Goal: Task Accomplishment & Management: Use online tool/utility

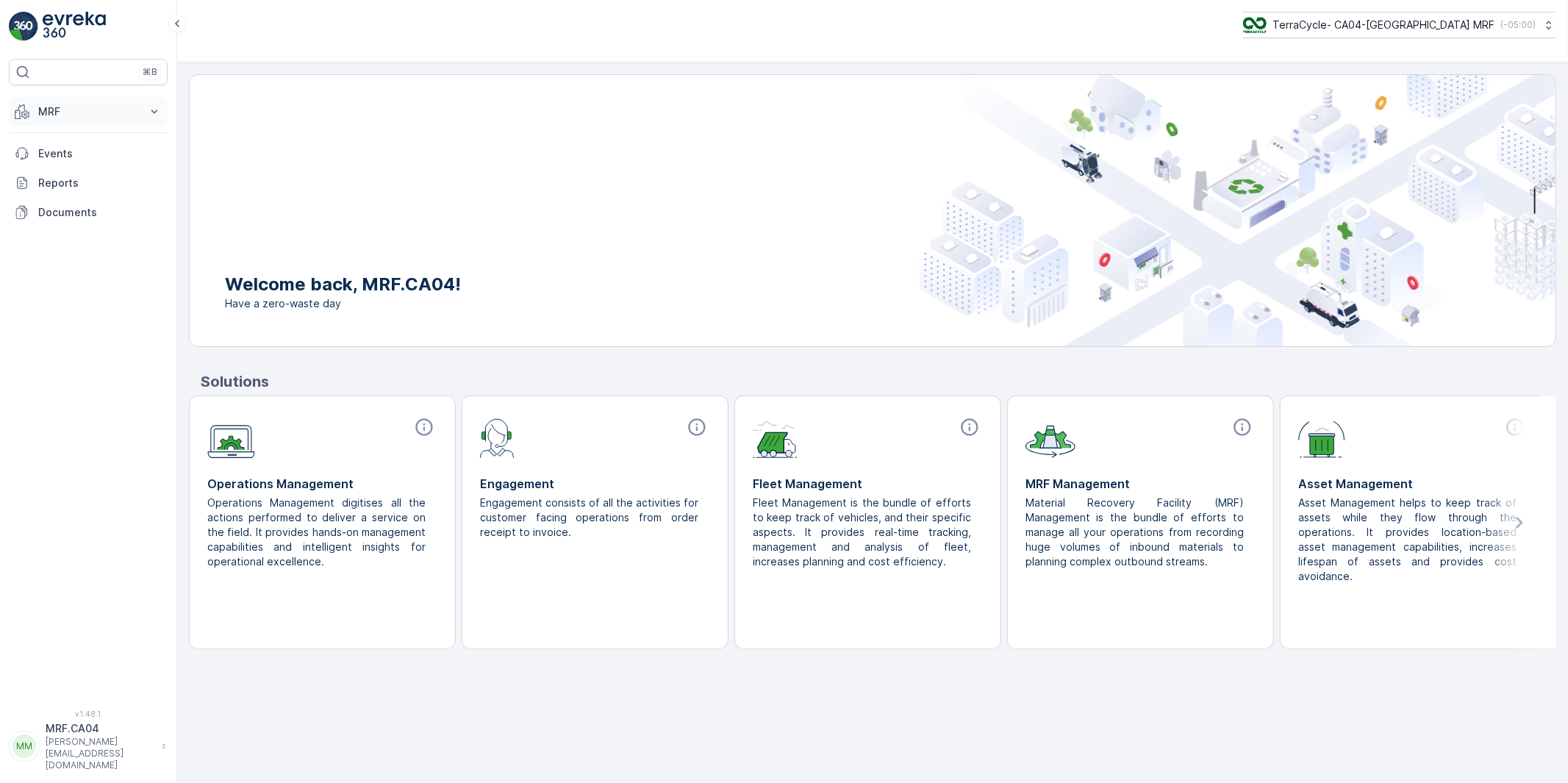
click at [55, 118] on p "MRF" at bounding box center [88, 111] width 100 height 15
click at [61, 217] on p "Outbound" at bounding box center [62, 219] width 50 height 15
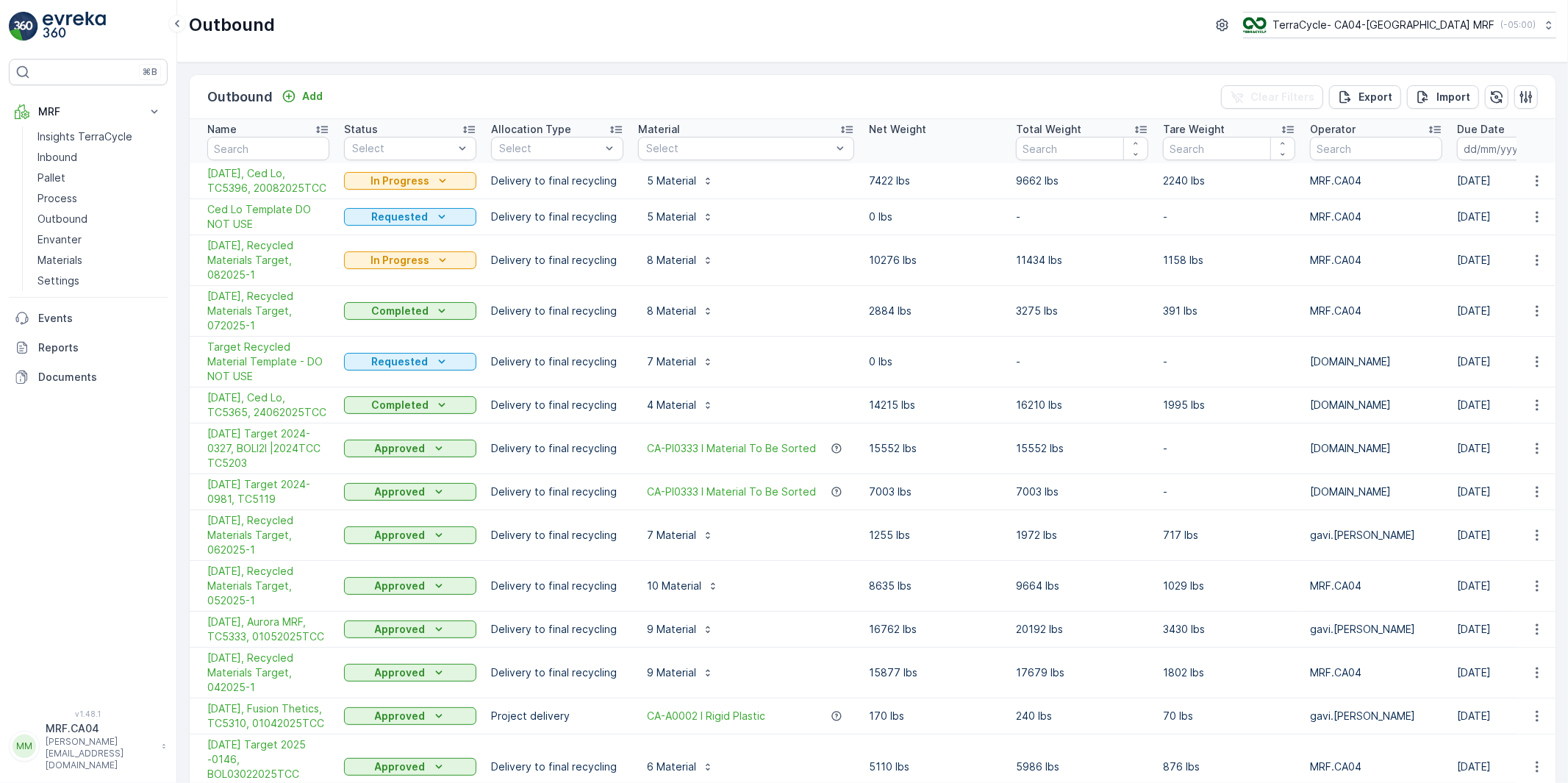
click at [282, 177] on span "[DATE], Ced Lo, TC5396, 20082025TCC" at bounding box center [268, 181] width 122 height 29
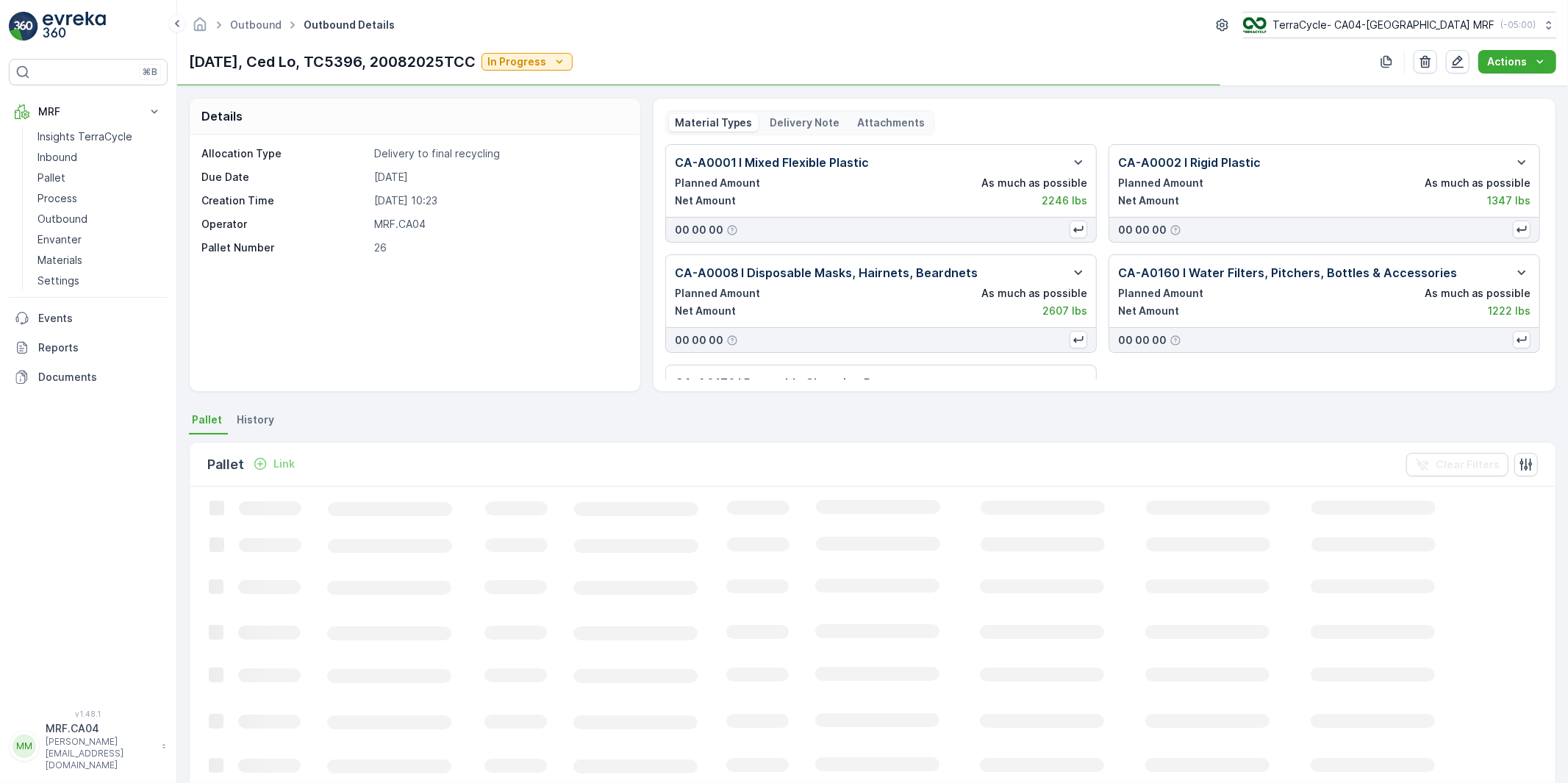
click at [789, 123] on p "Delivery Note" at bounding box center [805, 123] width 69 height 15
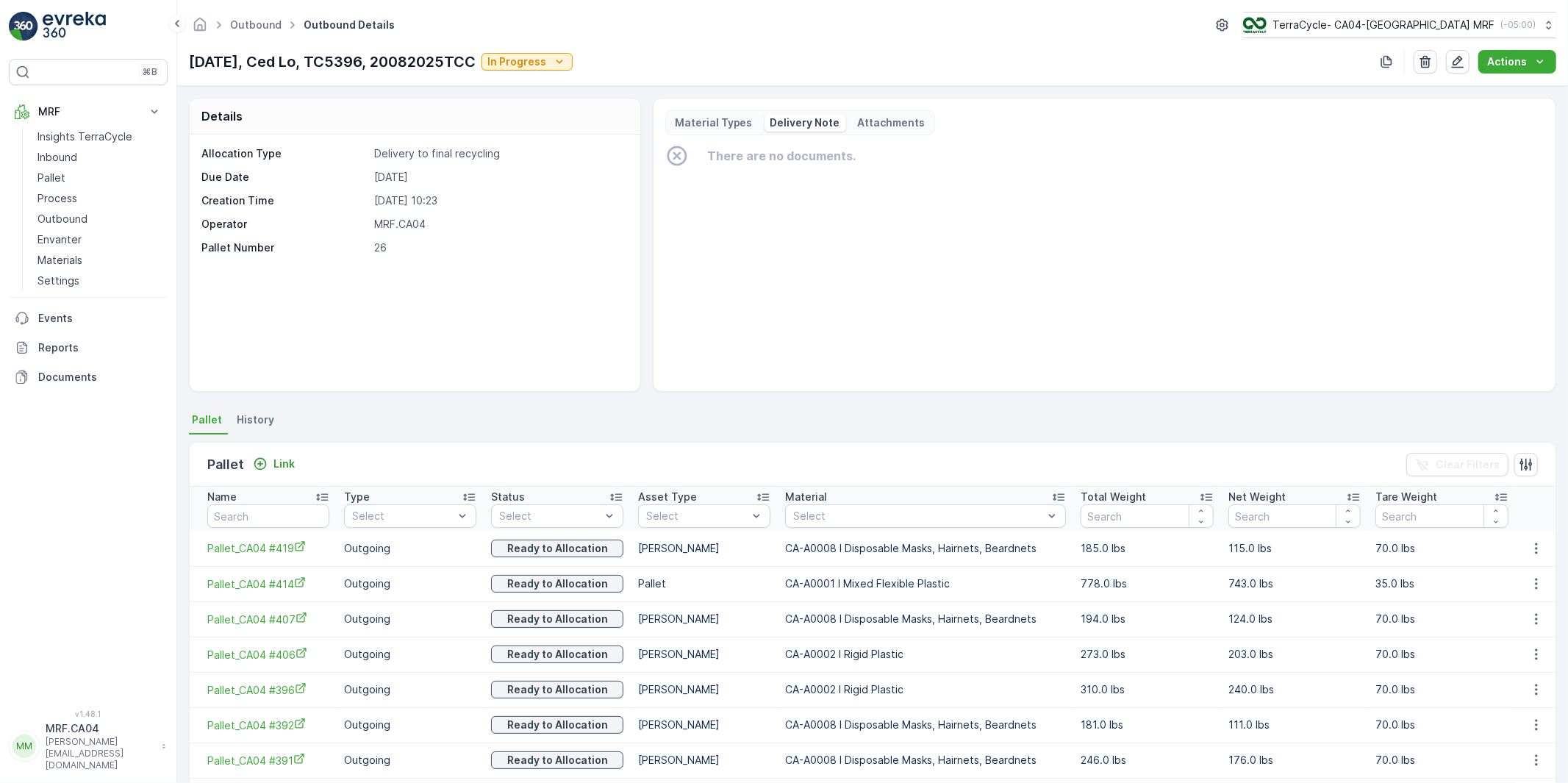
click at [796, 122] on p "Delivery Note" at bounding box center [805, 123] width 69 height 15
click at [717, 121] on p "Material Types" at bounding box center [714, 123] width 78 height 15
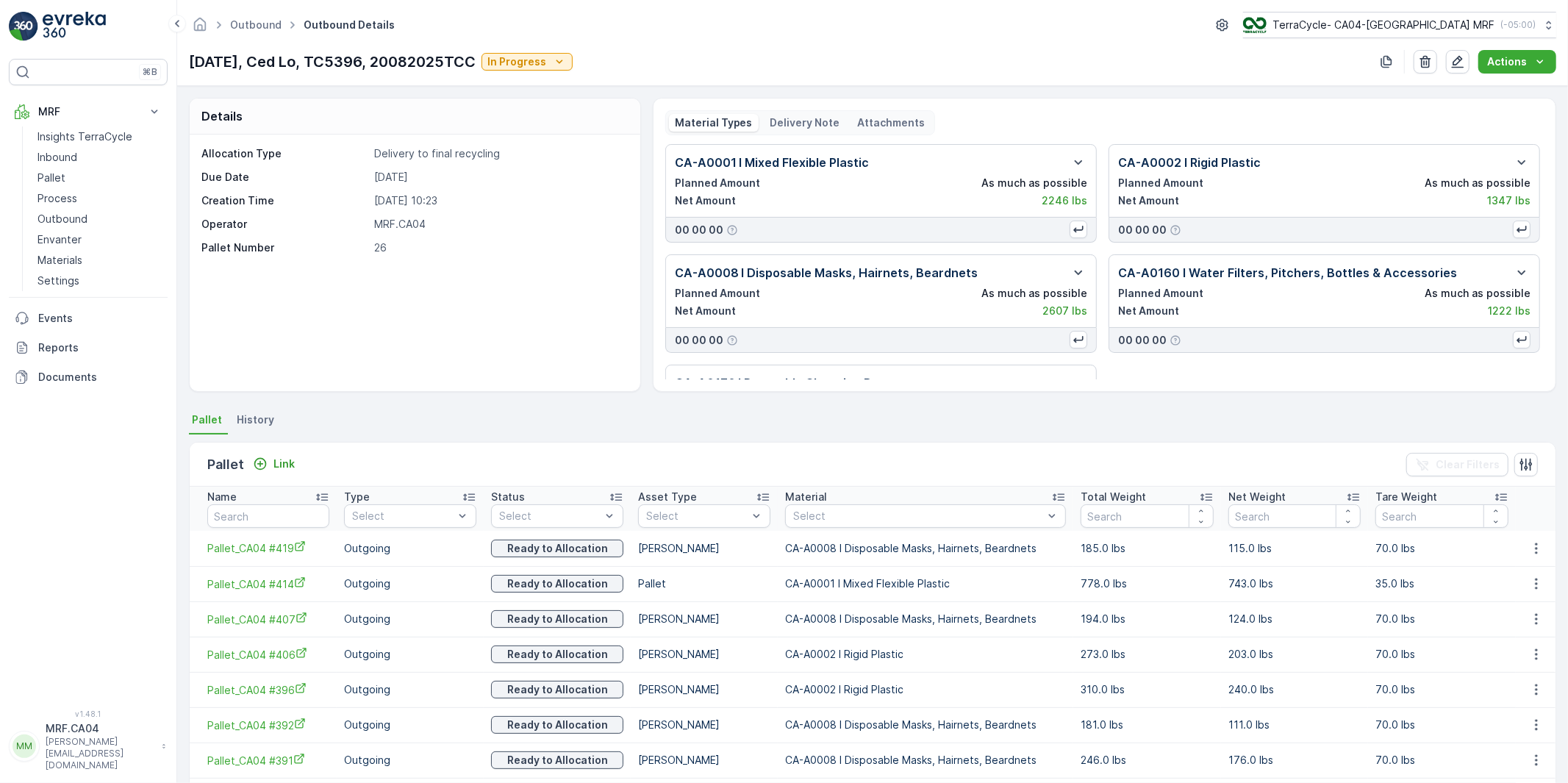
click at [776, 120] on p "Delivery Note" at bounding box center [805, 123] width 69 height 15
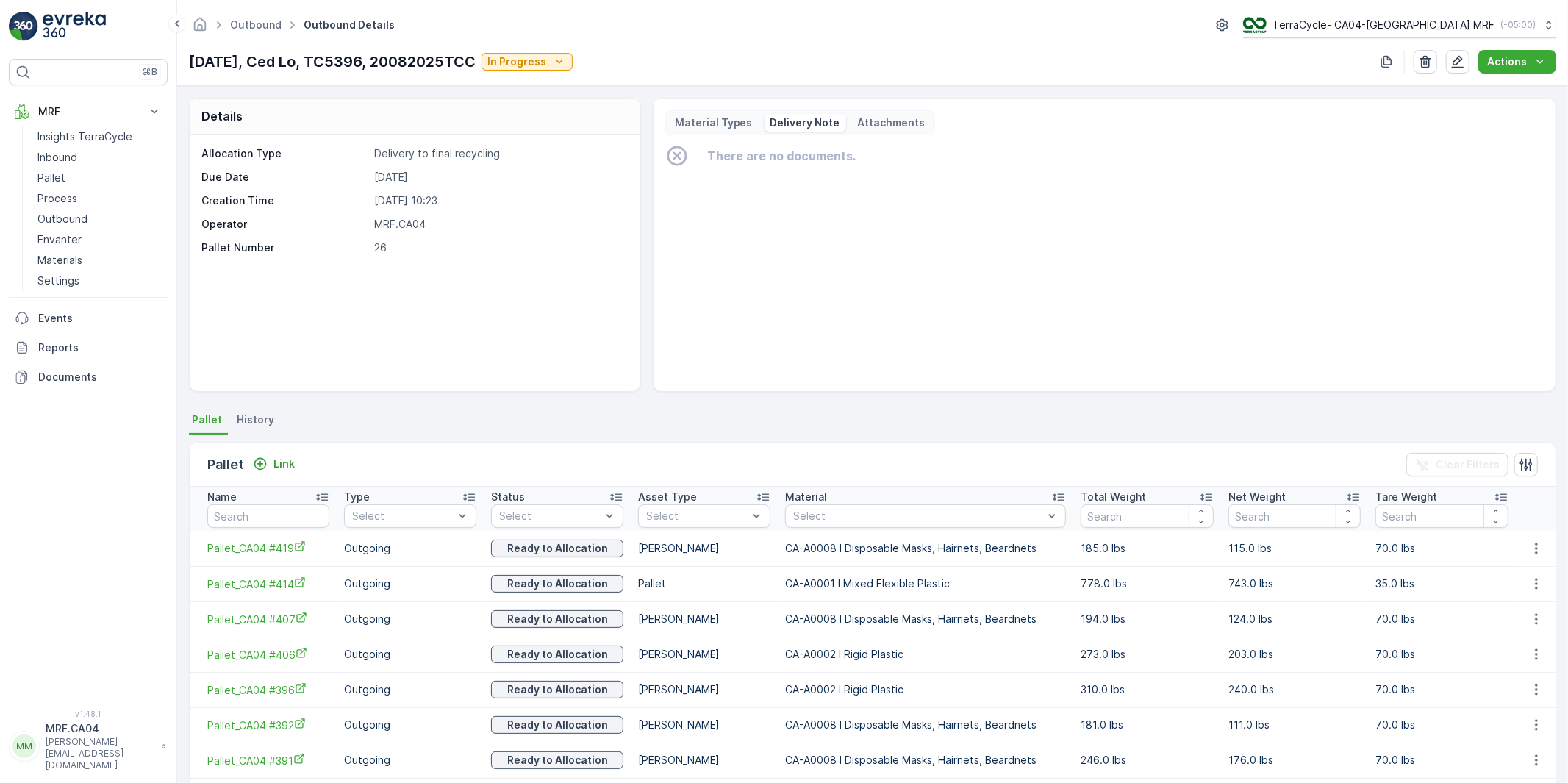
click at [878, 124] on p "Attachments" at bounding box center [892, 123] width 68 height 15
click at [810, 122] on p "Delivery Note" at bounding box center [805, 123] width 69 height 15
click at [54, 216] on p "Outbound" at bounding box center [62, 219] width 50 height 15
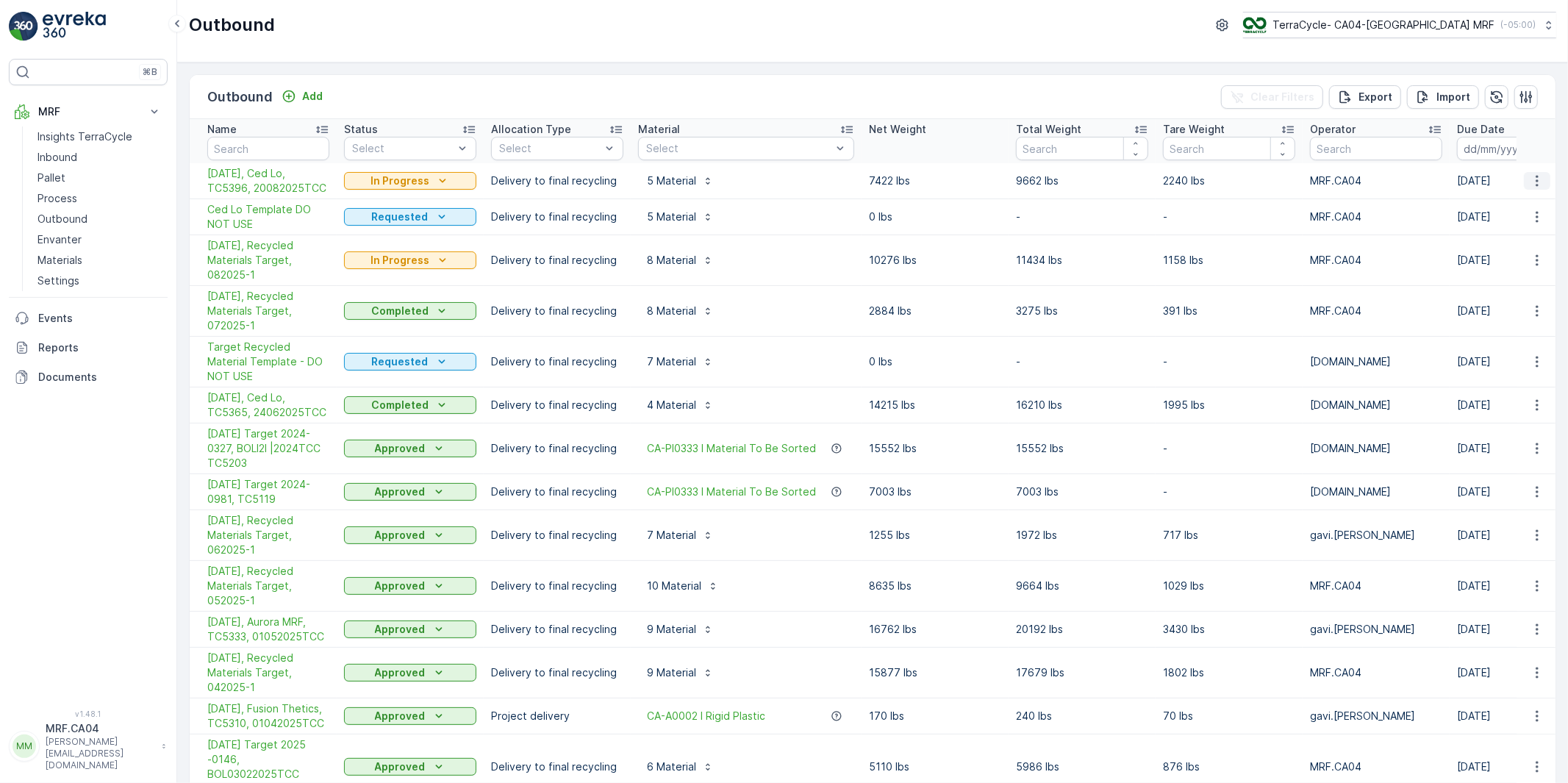
click at [1531, 181] on icon "button" at bounding box center [1537, 181] width 15 height 15
click at [1496, 263] on span "Create Delivery Note" at bounding box center [1511, 265] width 106 height 15
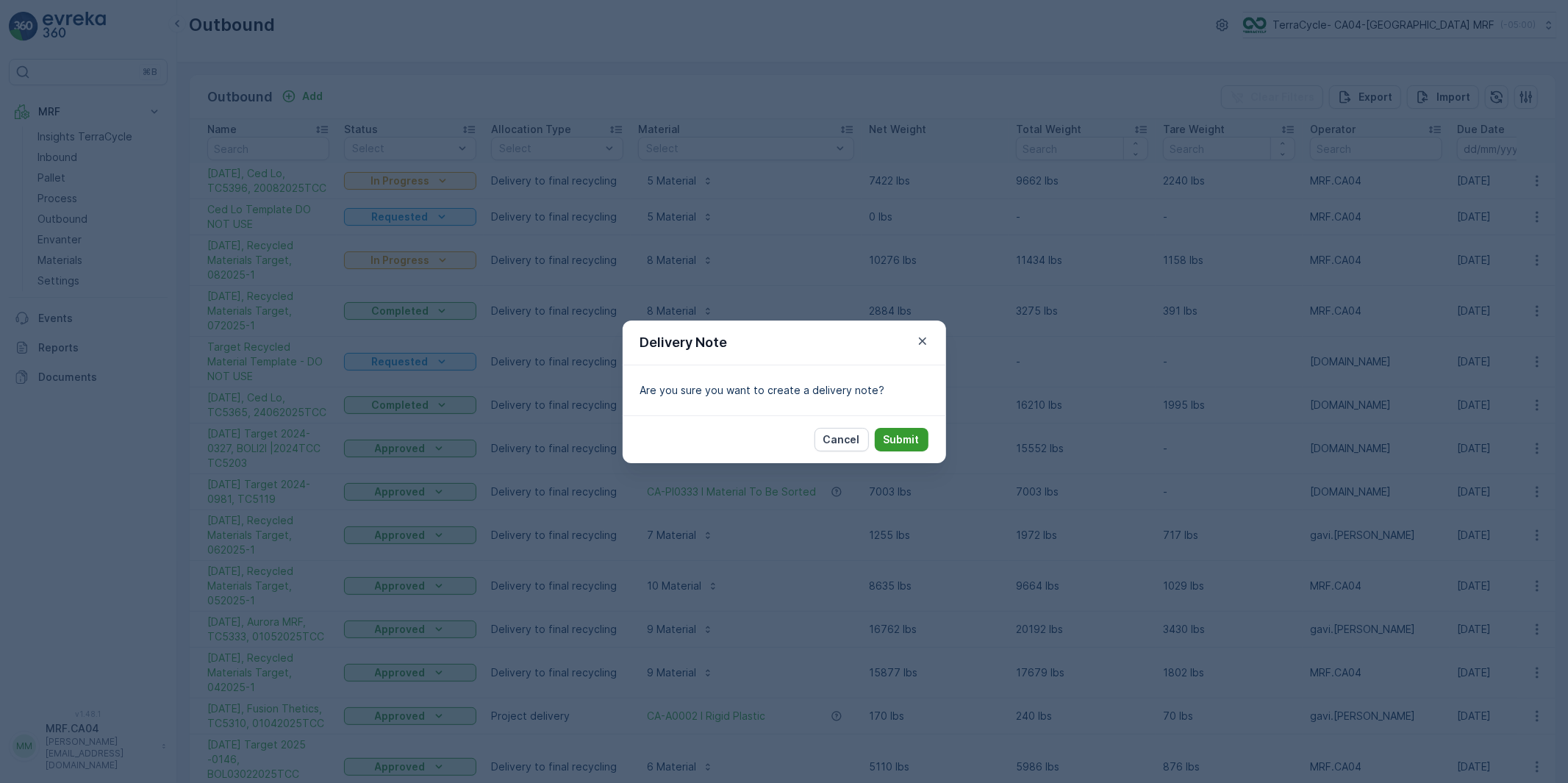
click at [886, 437] on p "Submit" at bounding box center [902, 439] width 36 height 15
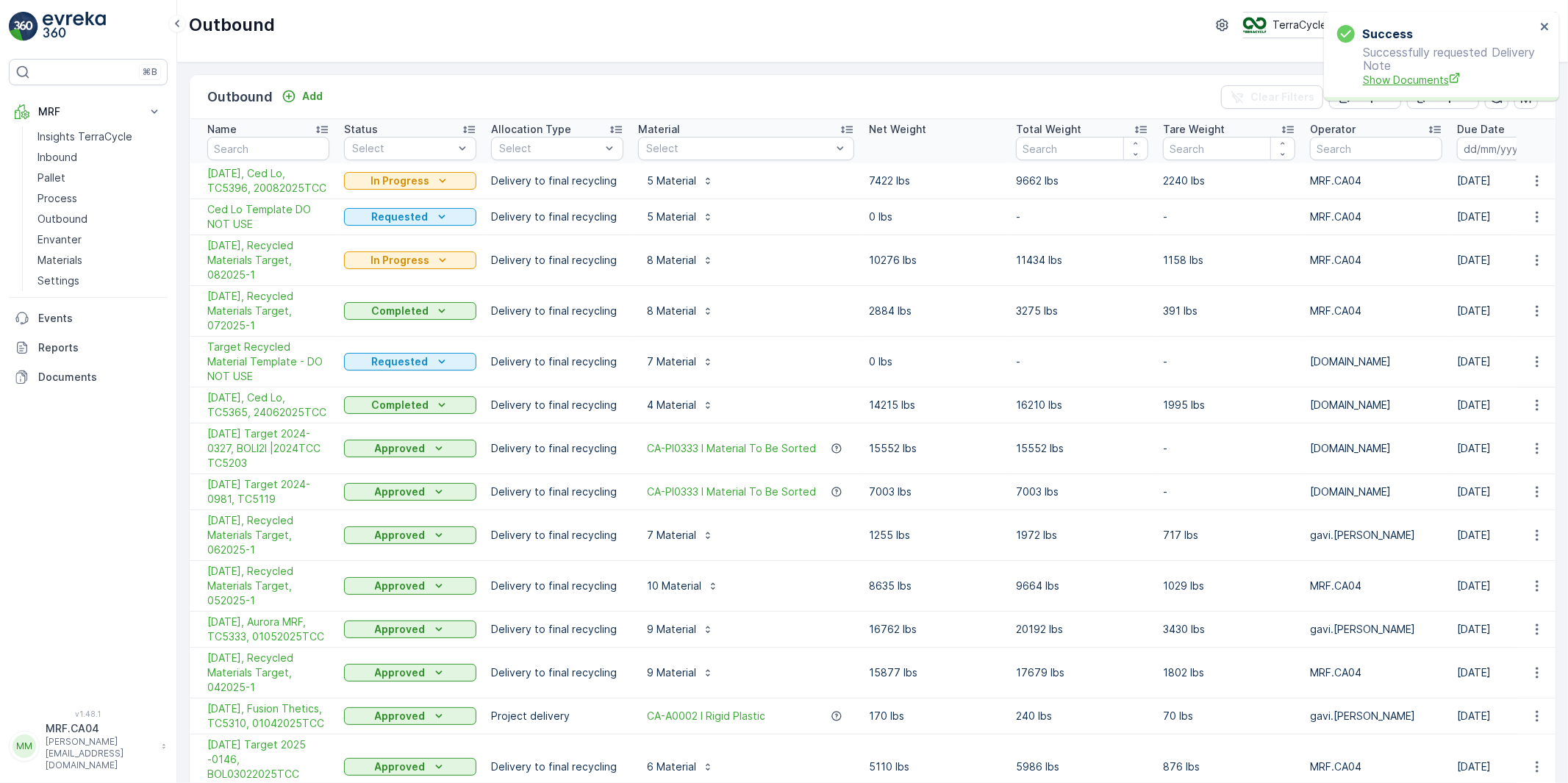
click at [1431, 78] on span "Show Documents" at bounding box center [1450, 79] width 173 height 15
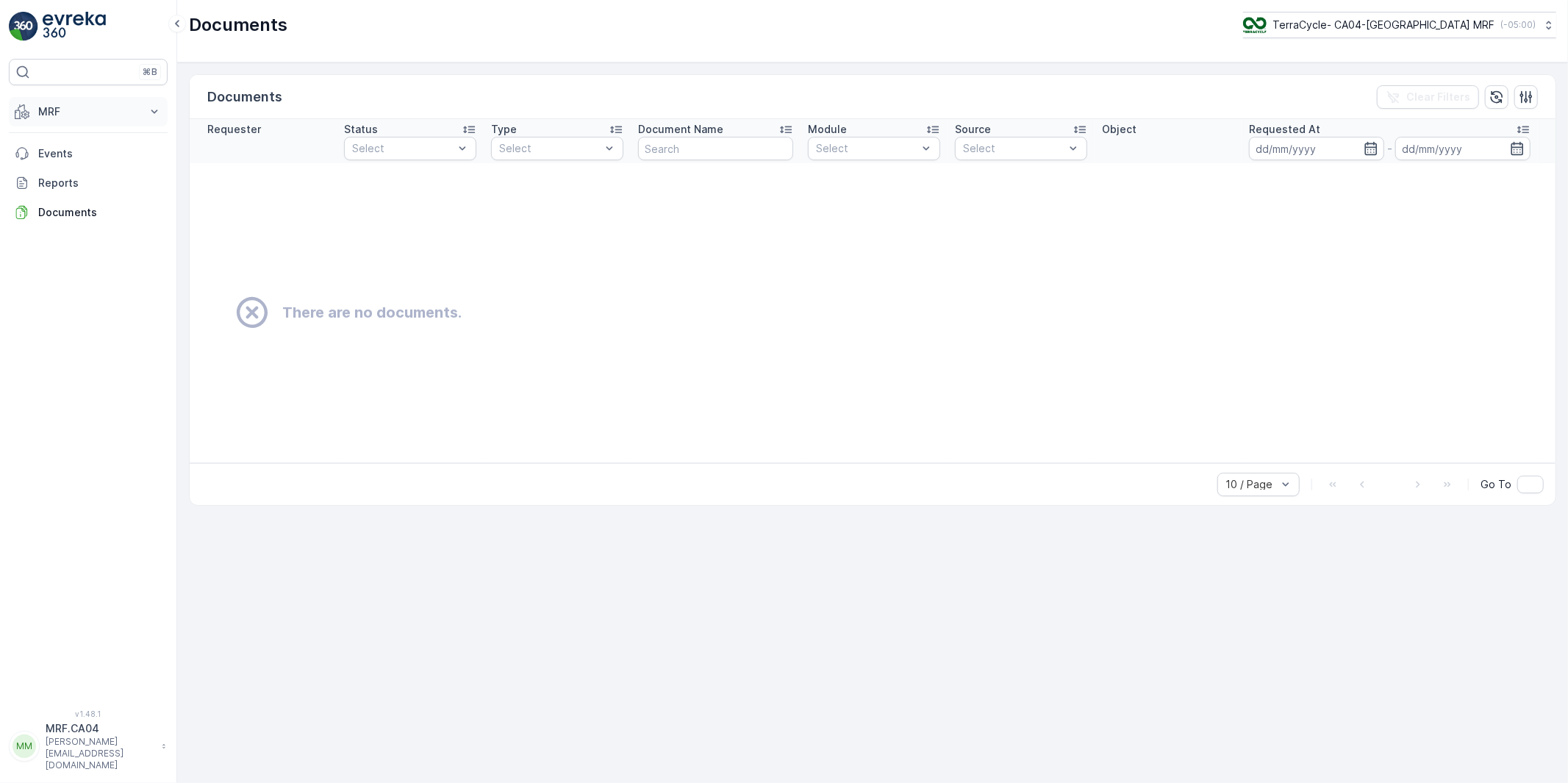
click at [53, 109] on p "MRF" at bounding box center [88, 111] width 100 height 15
click at [60, 216] on p "Outbound" at bounding box center [62, 219] width 50 height 15
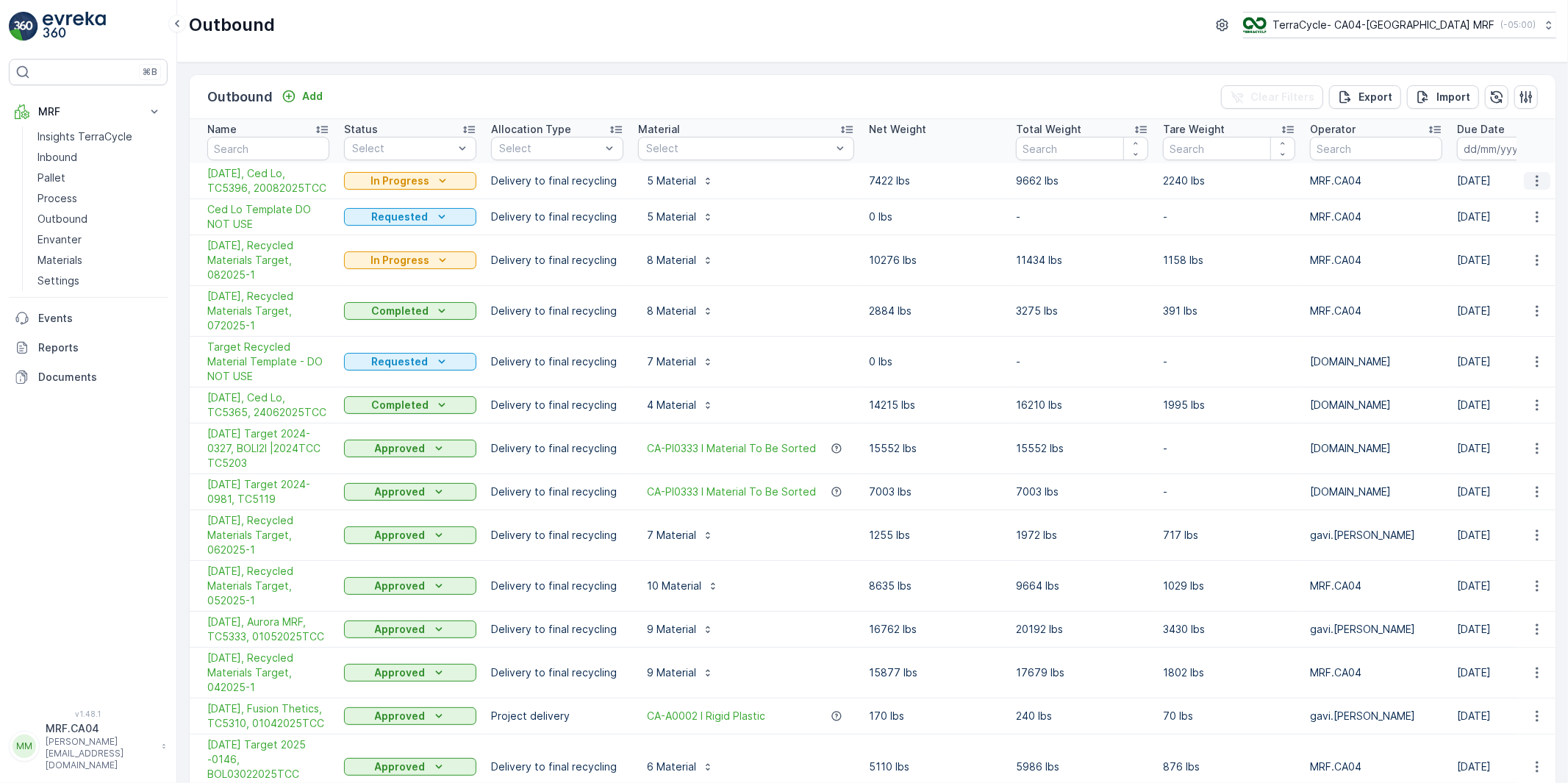
click at [1531, 178] on icon "button" at bounding box center [1537, 181] width 15 height 15
click at [1480, 200] on span "See More Details" at bounding box center [1501, 203] width 86 height 15
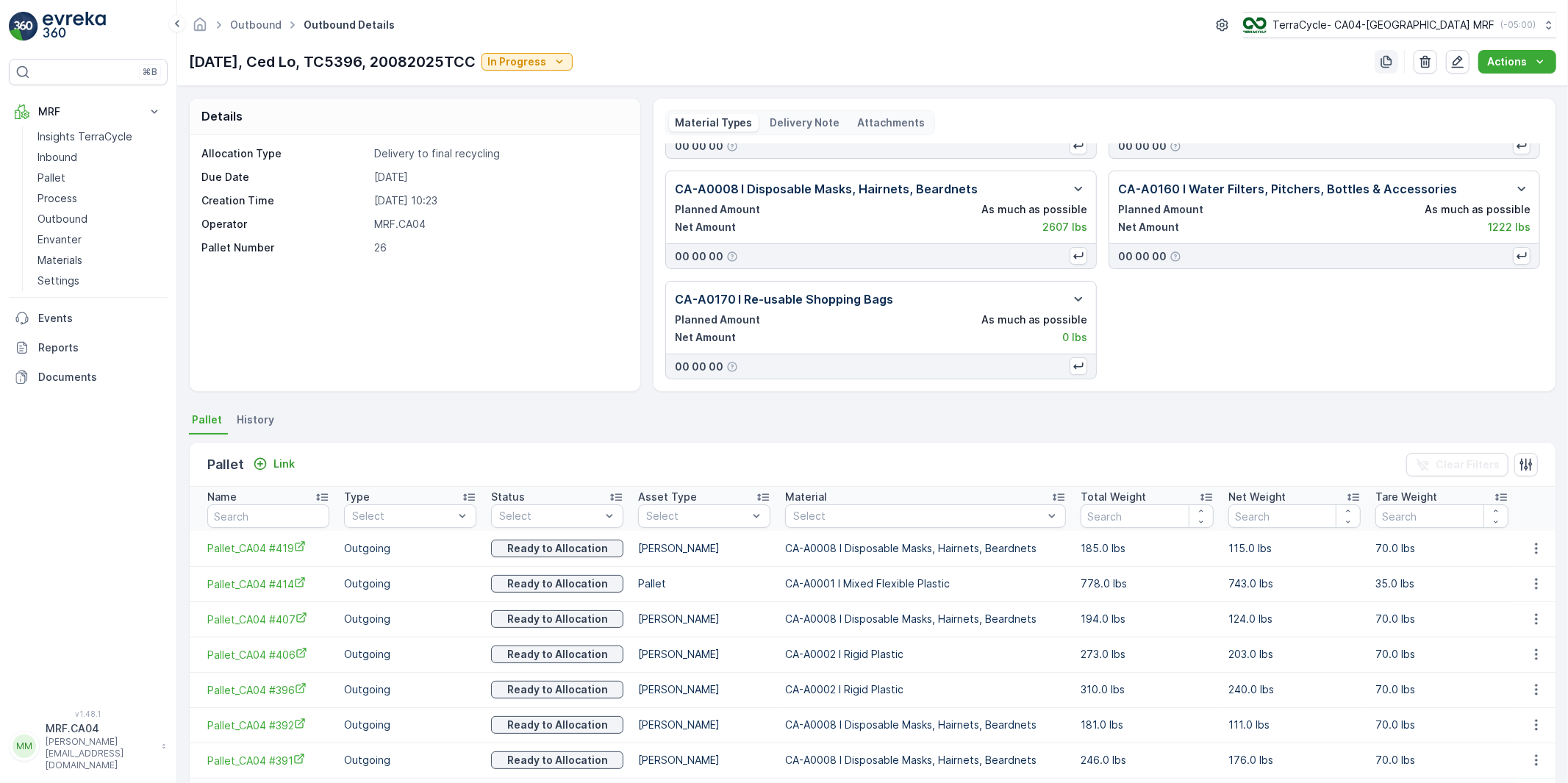
click at [1386, 61] on icon "button" at bounding box center [1386, 61] width 15 height 15
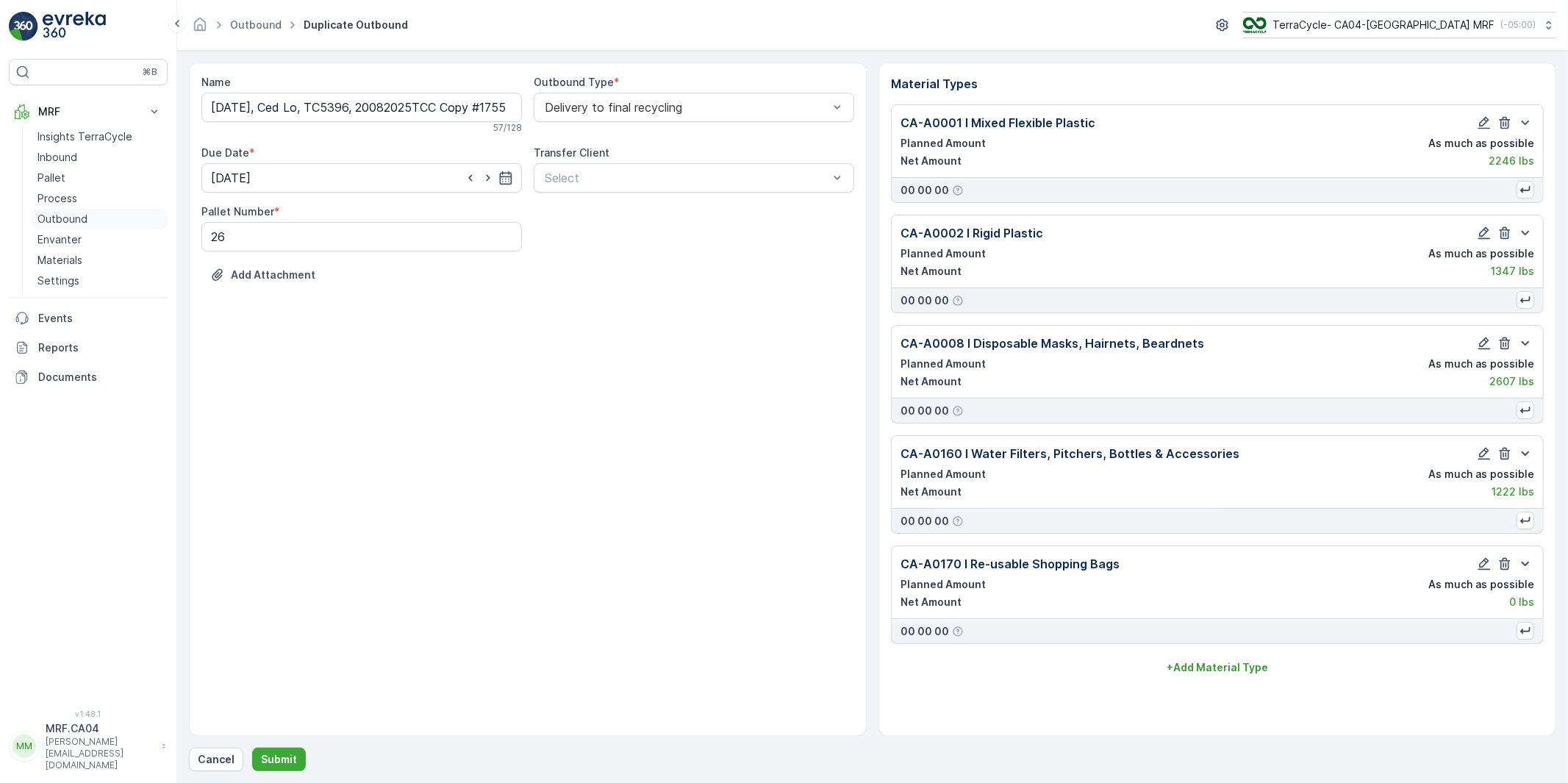
click at [57, 214] on p "Outbound" at bounding box center [62, 219] width 50 height 15
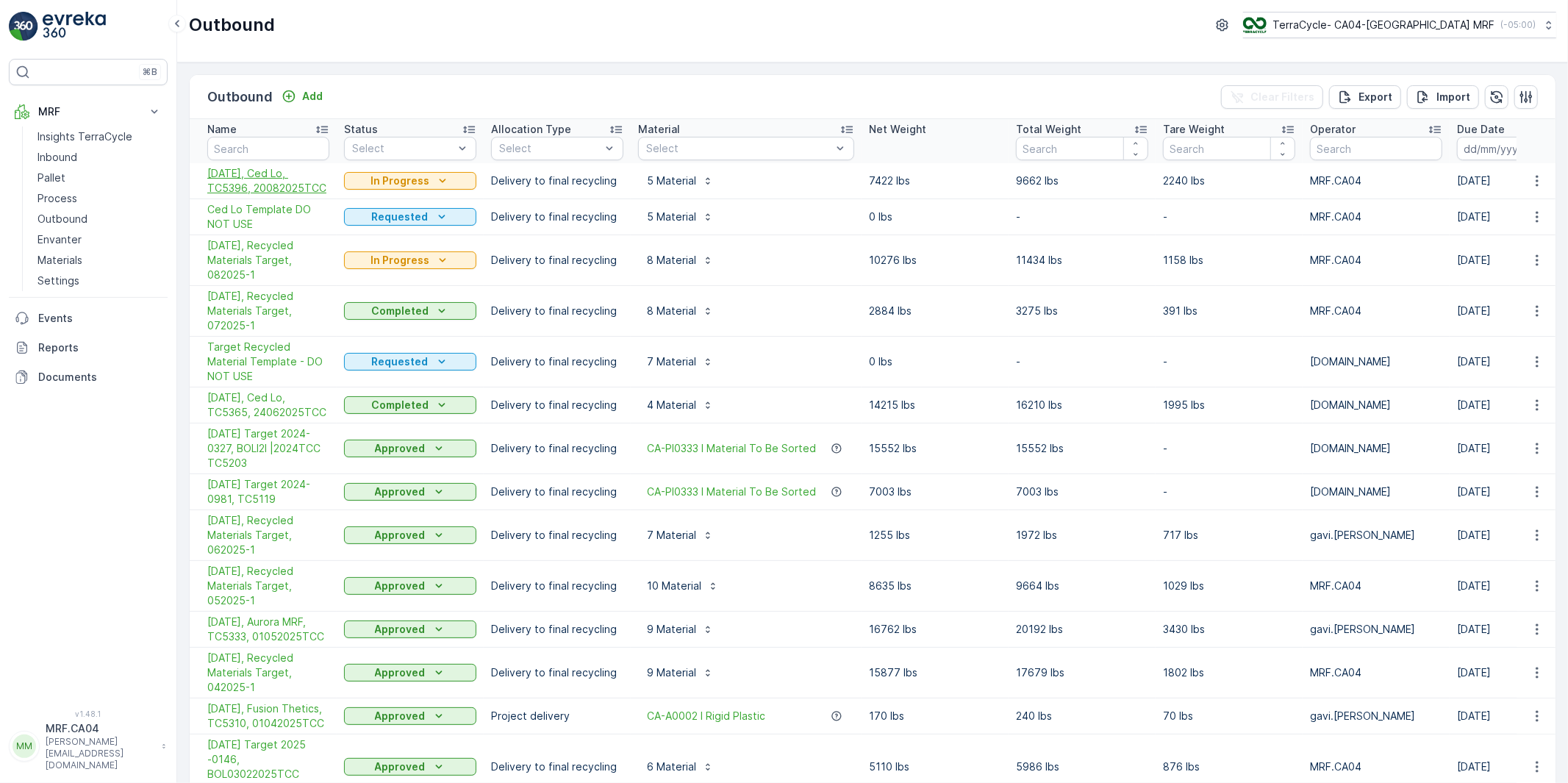
click at [287, 177] on span "[DATE], Ced Lo, TC5396, 20082025TCC" at bounding box center [268, 181] width 122 height 29
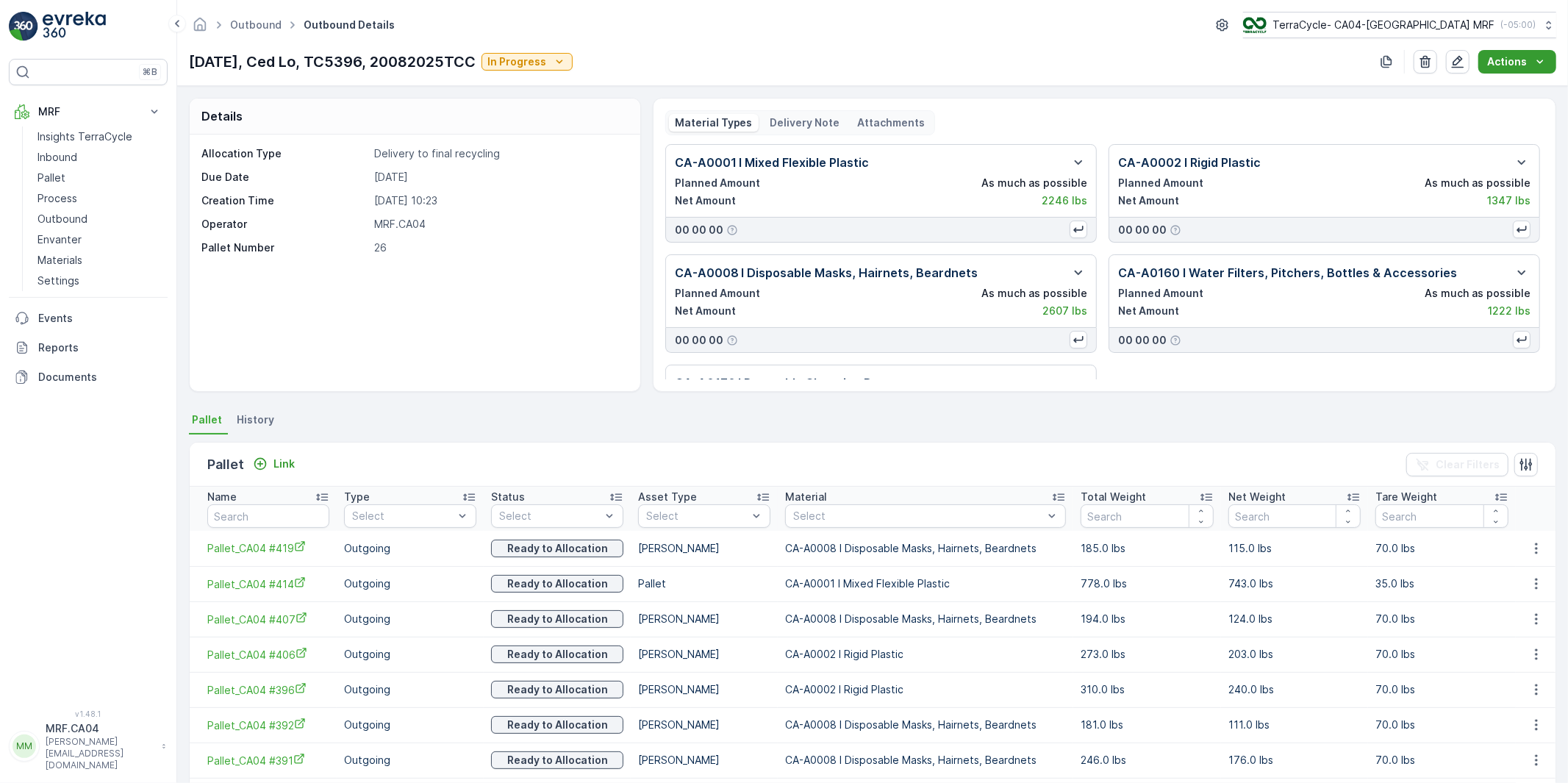
click at [1495, 63] on p "Actions" at bounding box center [1507, 61] width 40 height 15
click at [1491, 86] on span "Create Delivery Note" at bounding box center [1511, 89] width 106 height 15
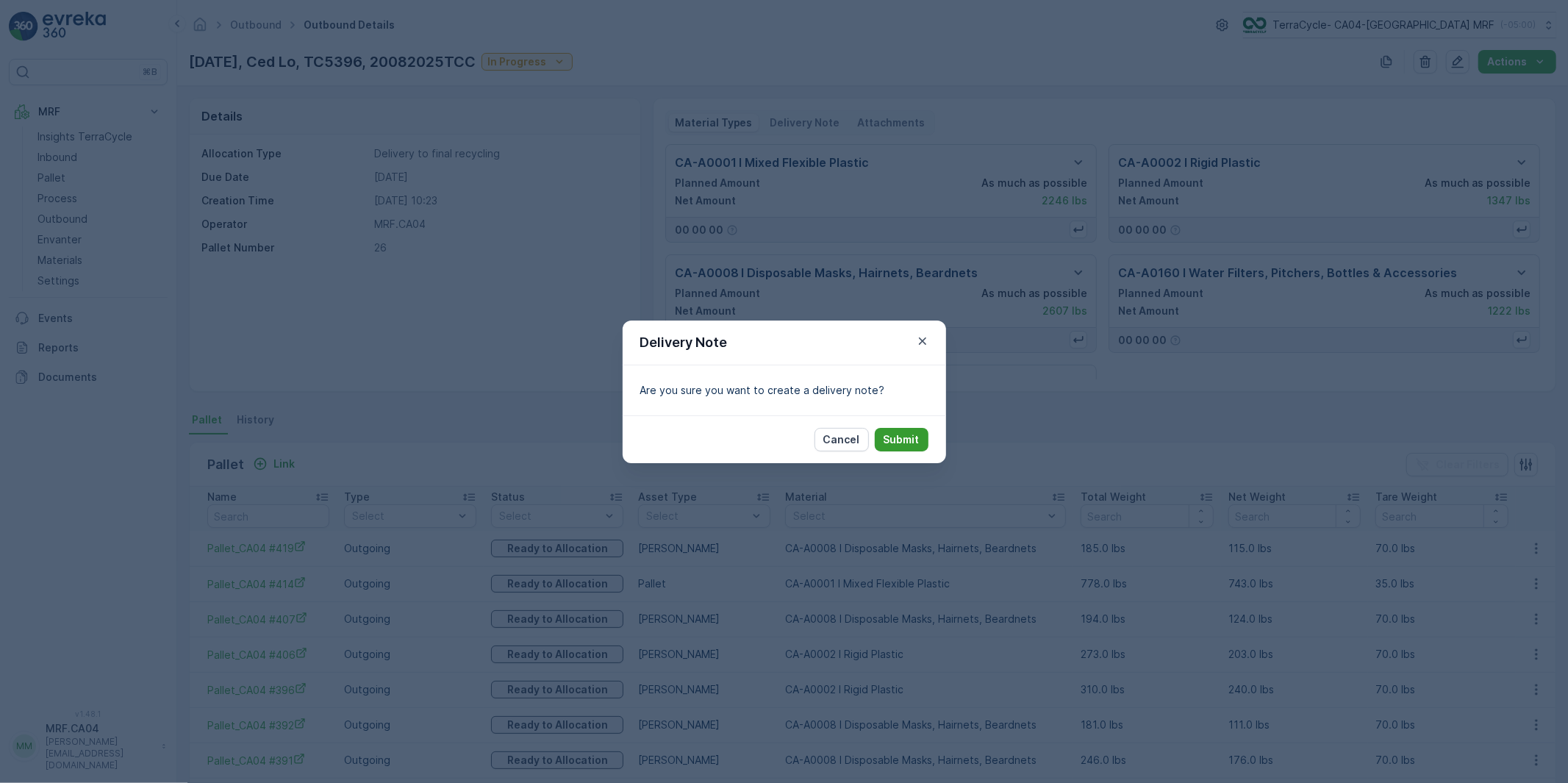
click at [886, 438] on p "Submit" at bounding box center [902, 439] width 36 height 15
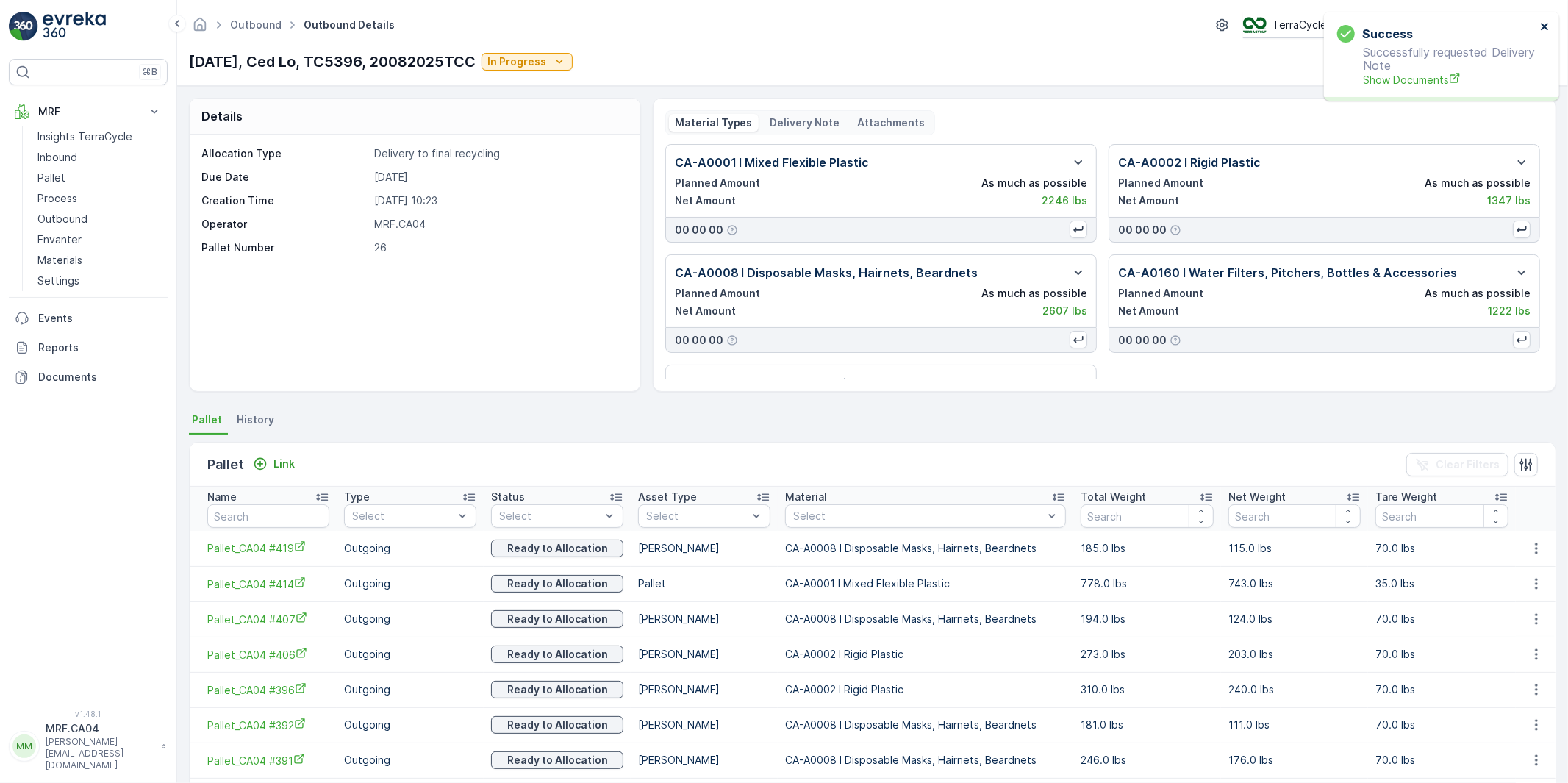
click at [1541, 23] on icon "close" at bounding box center [1546, 26] width 11 height 12
click at [79, 373] on p "Documents" at bounding box center [100, 377] width 124 height 15
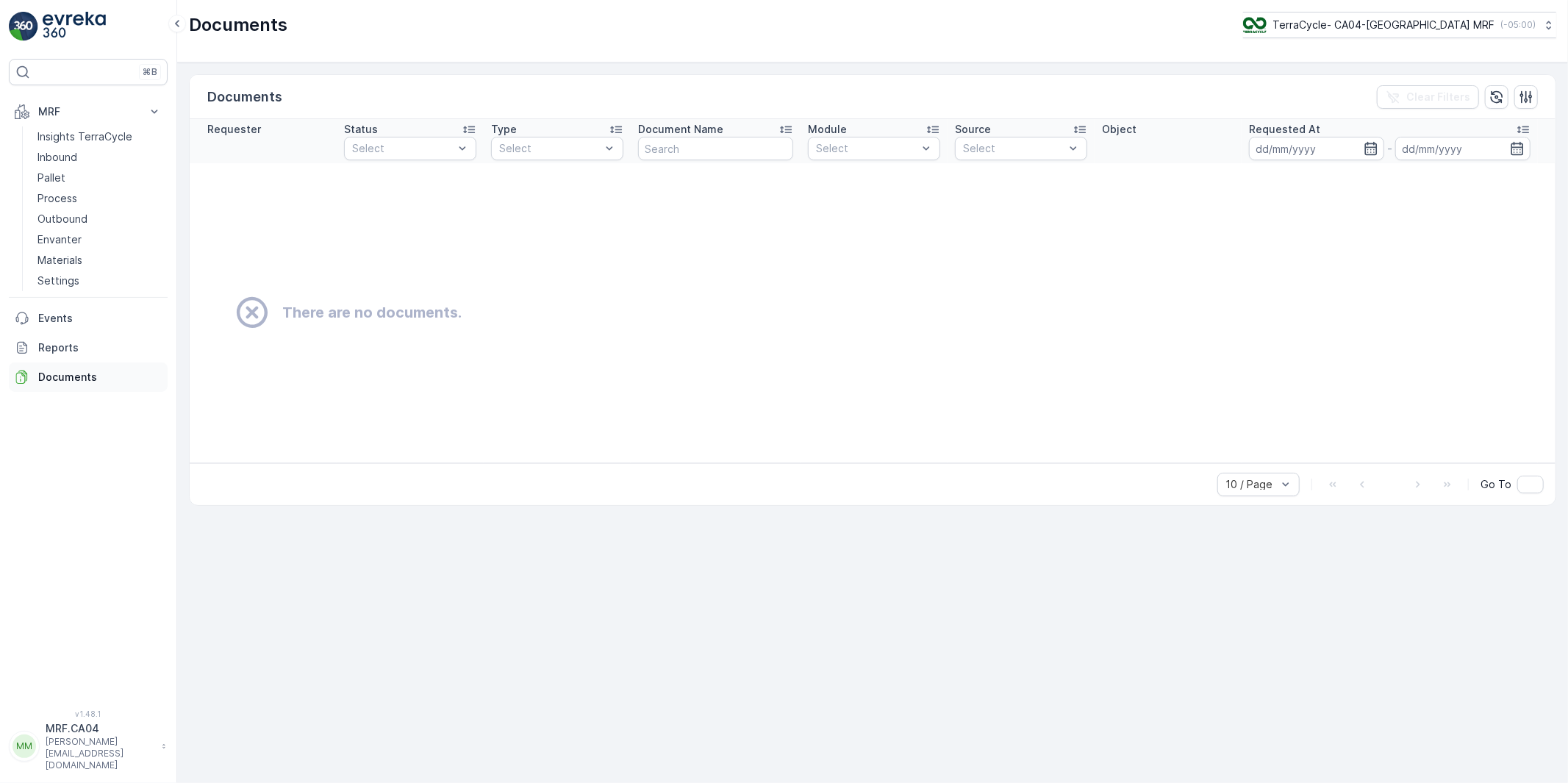
click at [61, 375] on p "Documents" at bounding box center [100, 377] width 124 height 15
click at [61, 216] on p "Outbound" at bounding box center [62, 219] width 50 height 15
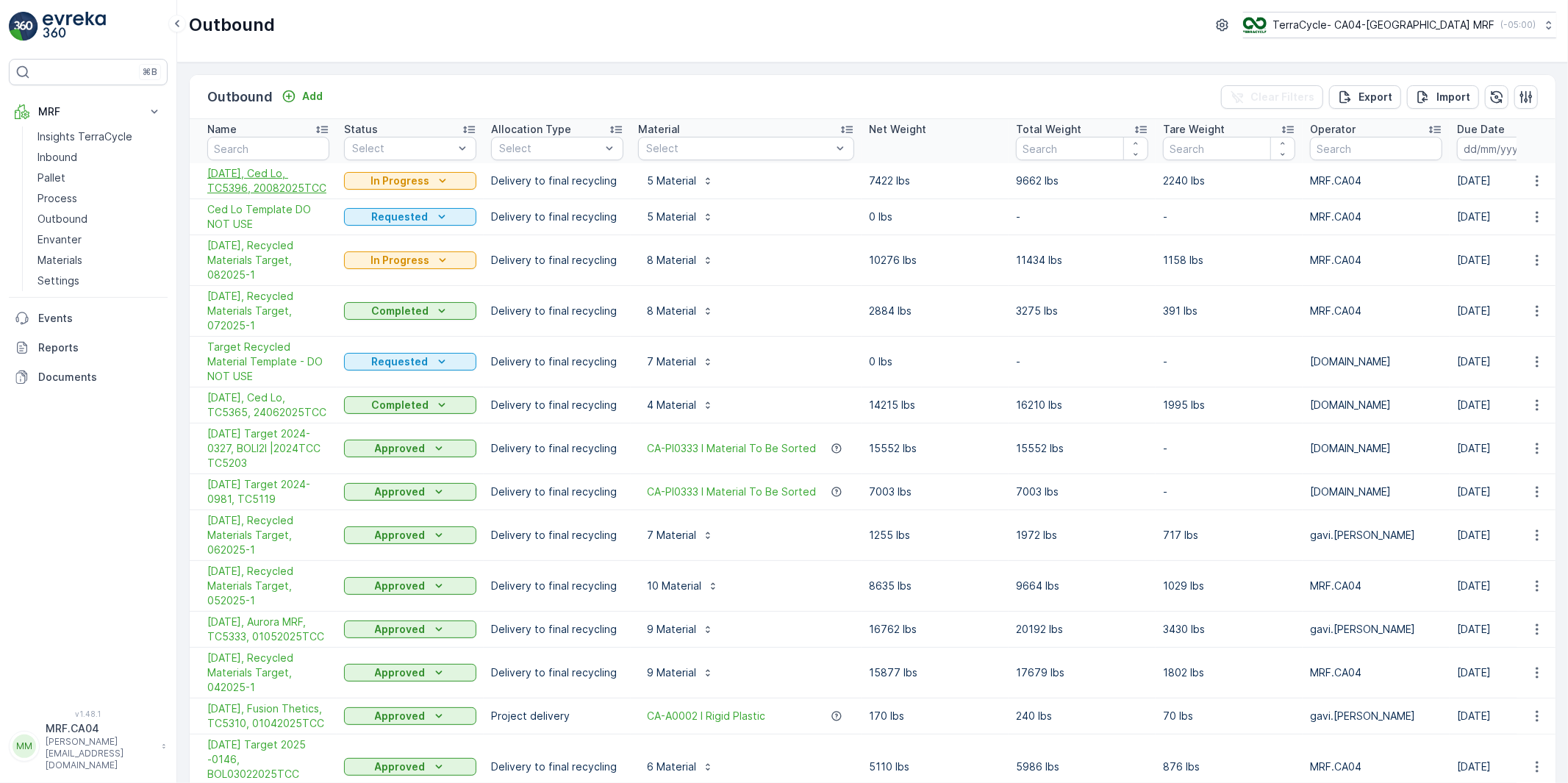
click at [284, 172] on span "[DATE], Ced Lo, TC5396, 20082025TCC" at bounding box center [268, 181] width 122 height 29
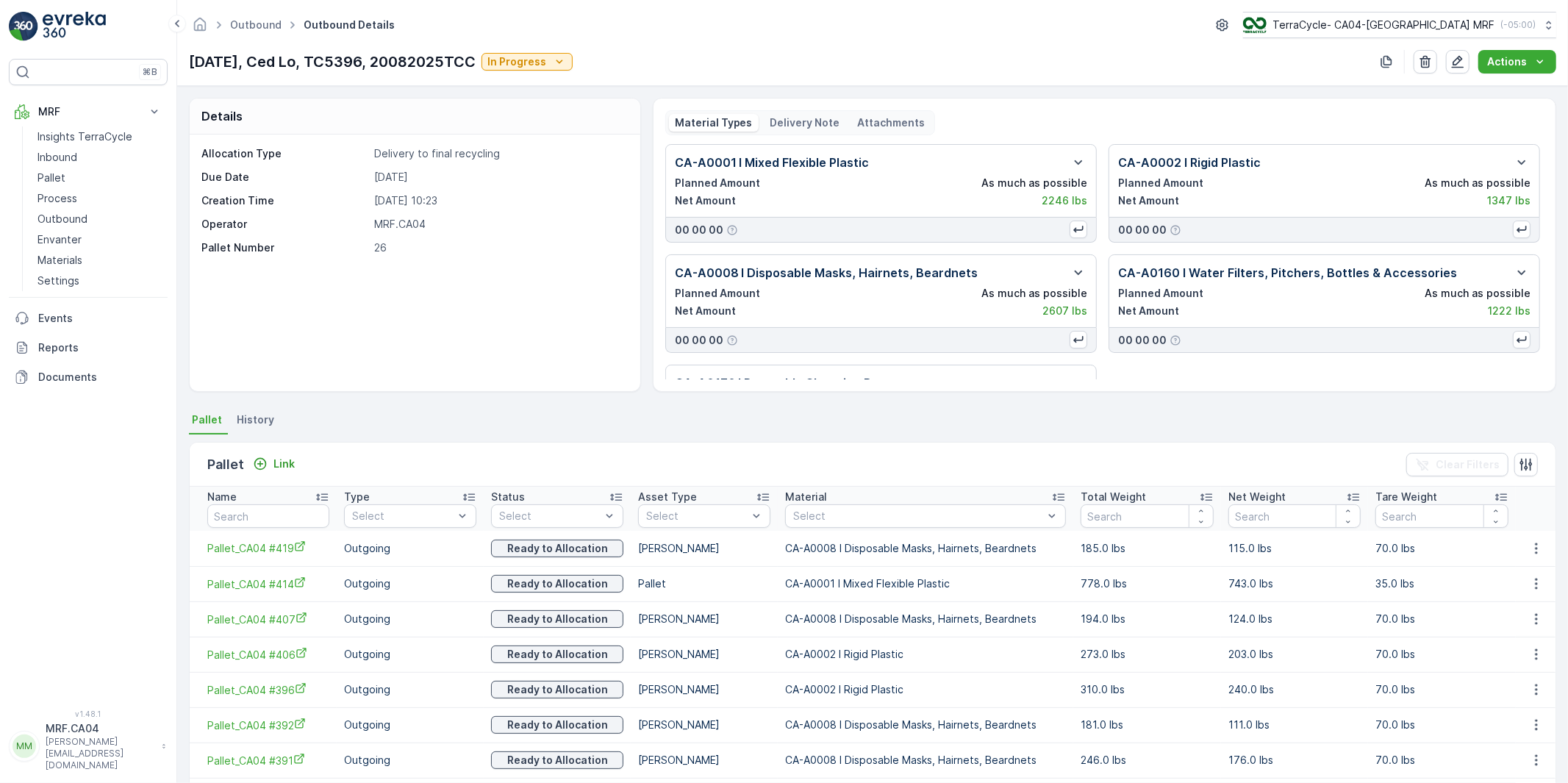
click at [788, 120] on p "Delivery Note" at bounding box center [805, 123] width 69 height 15
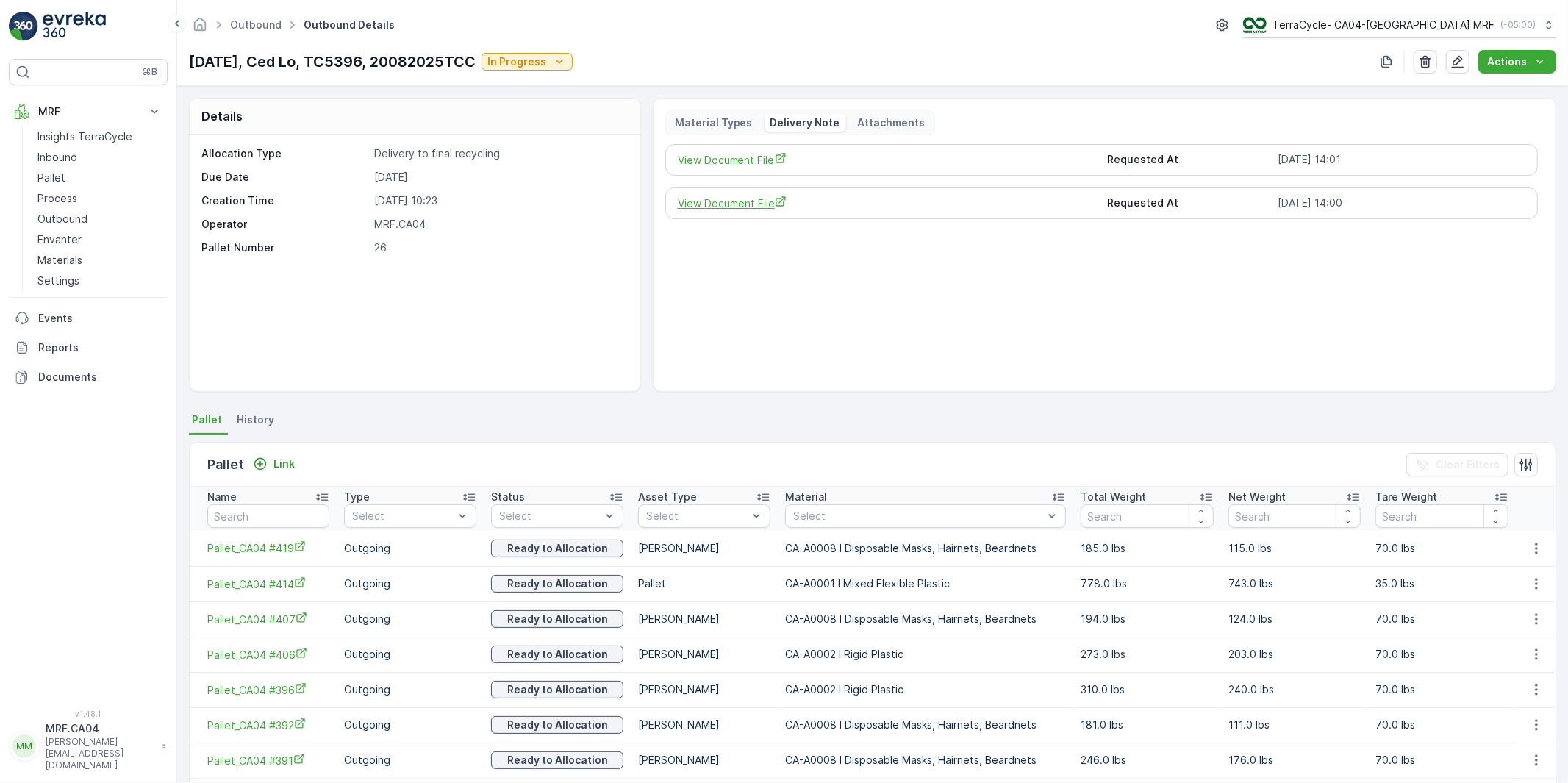
click at [748, 208] on span "View Document File" at bounding box center [887, 203] width 419 height 15
